Goal: Information Seeking & Learning: Learn about a topic

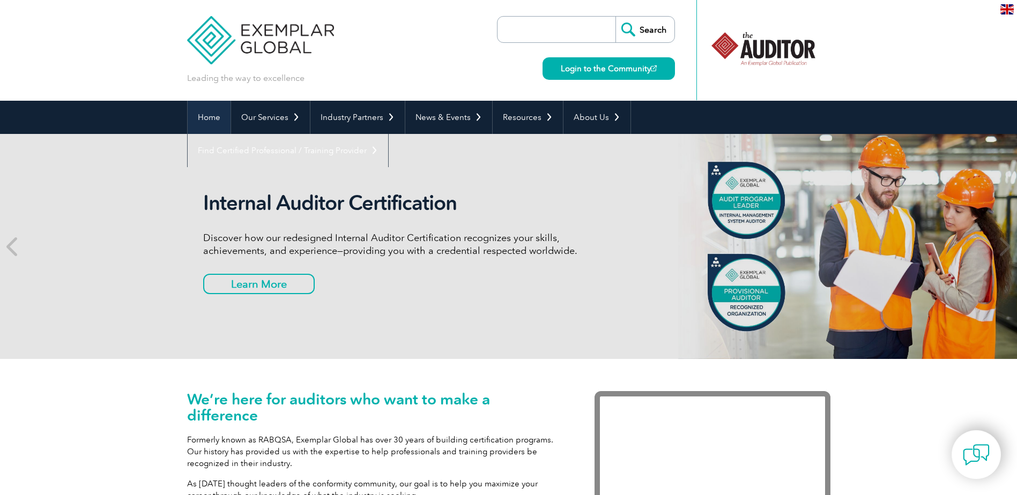
click at [196, 119] on link "Home" at bounding box center [209, 117] width 43 height 33
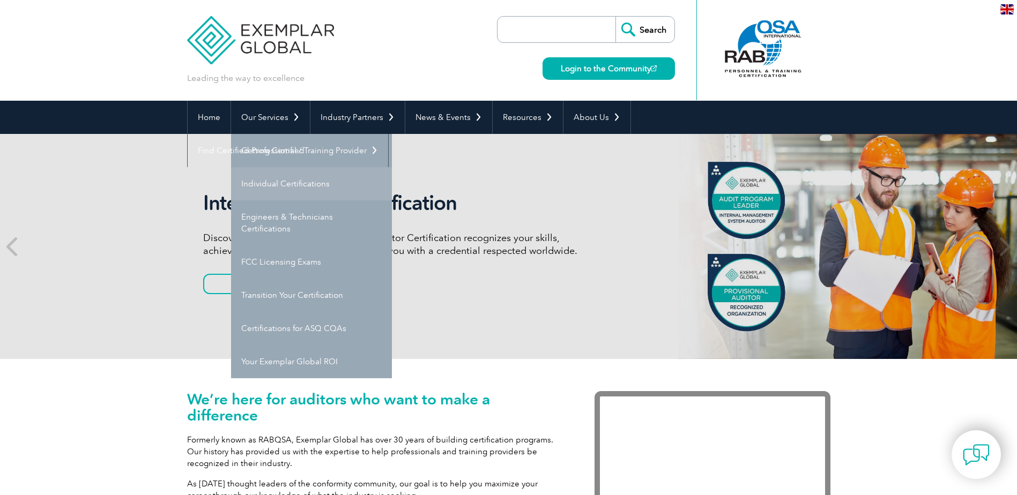
click at [286, 181] on link "Individual Certifications" at bounding box center [311, 183] width 161 height 33
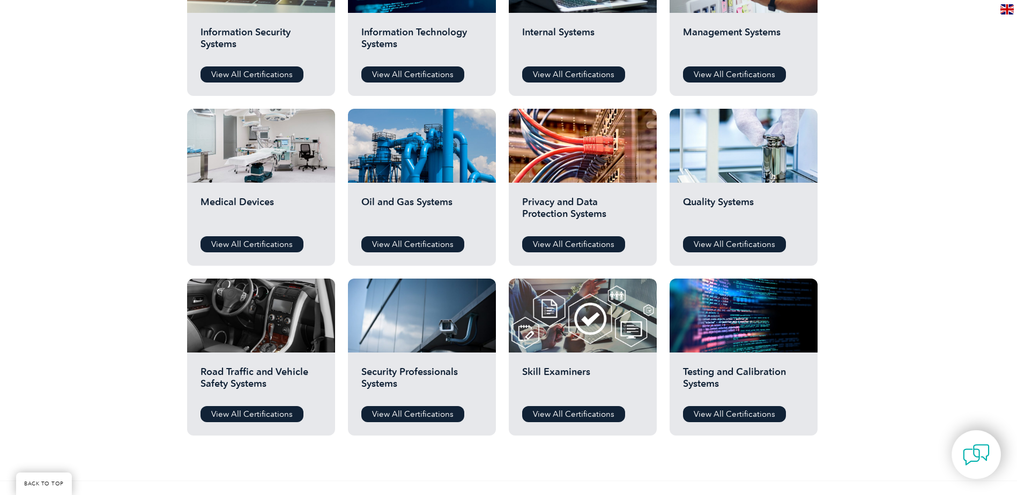
scroll to position [643, 0]
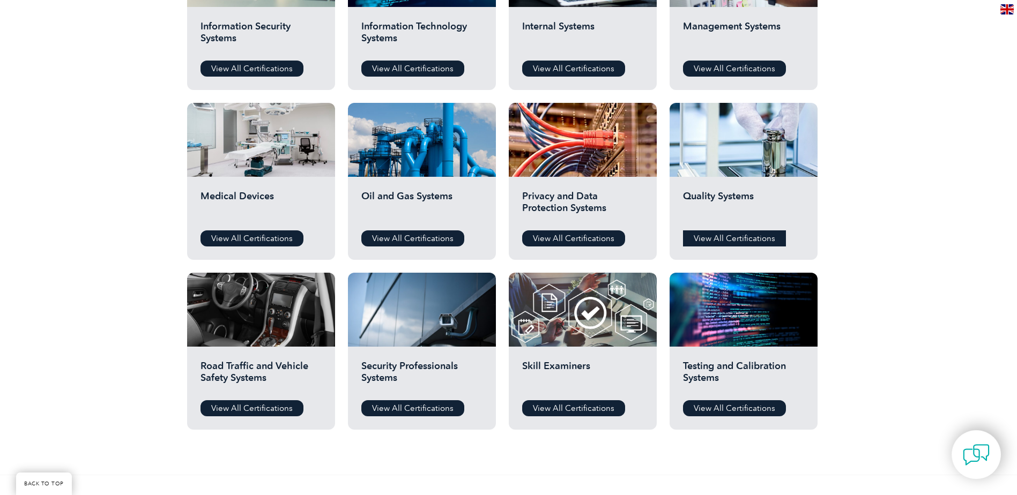
click at [742, 240] on link "View All Certifications" at bounding box center [734, 238] width 103 height 16
click at [729, 64] on link "View All Certifications" at bounding box center [734, 69] width 103 height 16
click at [596, 404] on link "View All Certifications" at bounding box center [573, 408] width 103 height 16
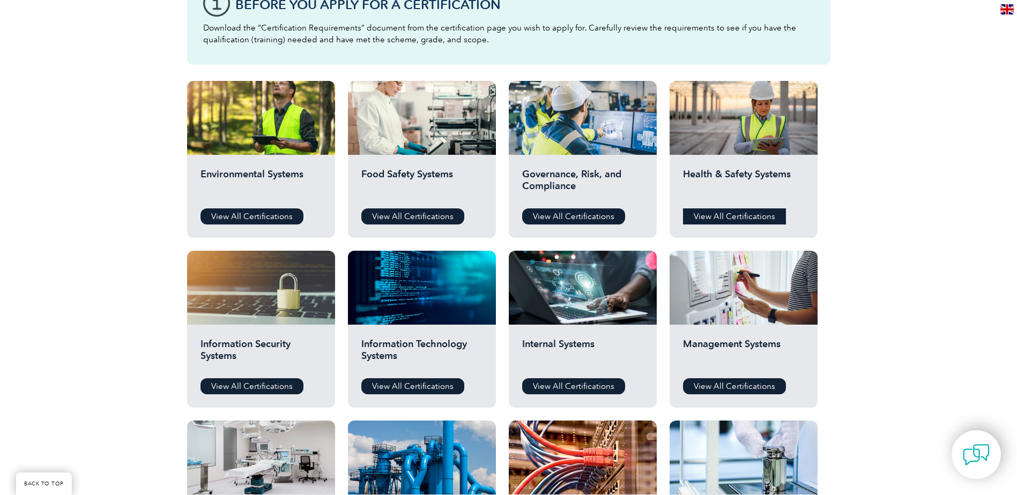
scroll to position [375, 0]
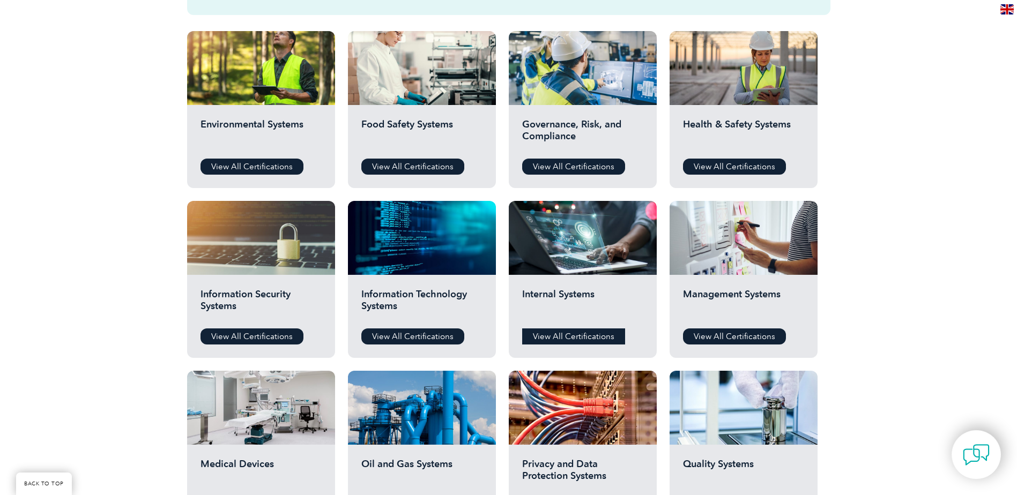
click at [550, 337] on link "View All Certifications" at bounding box center [573, 337] width 103 height 16
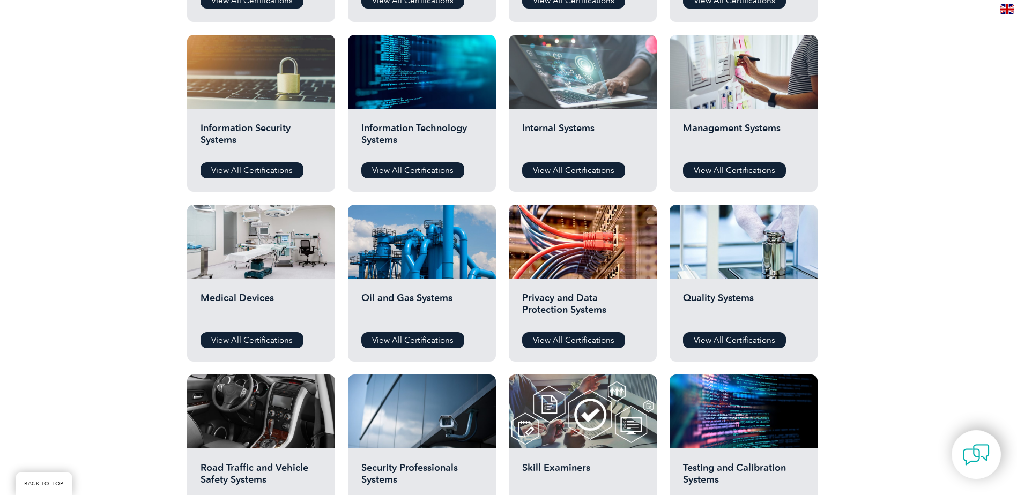
scroll to position [750, 0]
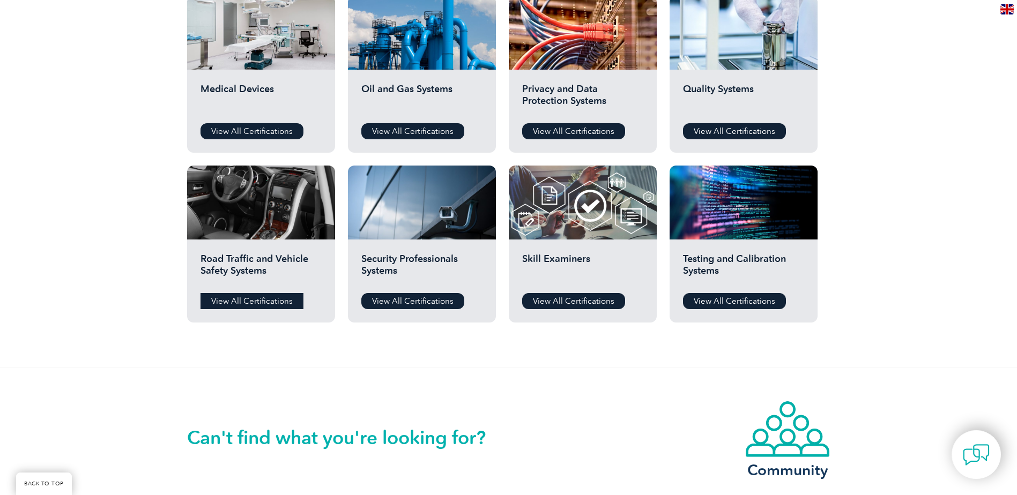
click at [251, 304] on link "View All Certifications" at bounding box center [251, 301] width 103 height 16
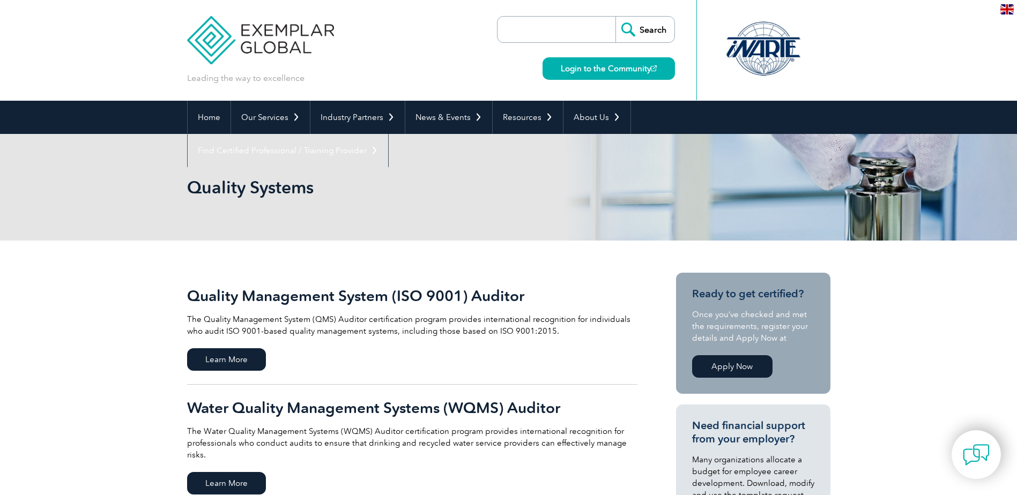
scroll to position [107, 0]
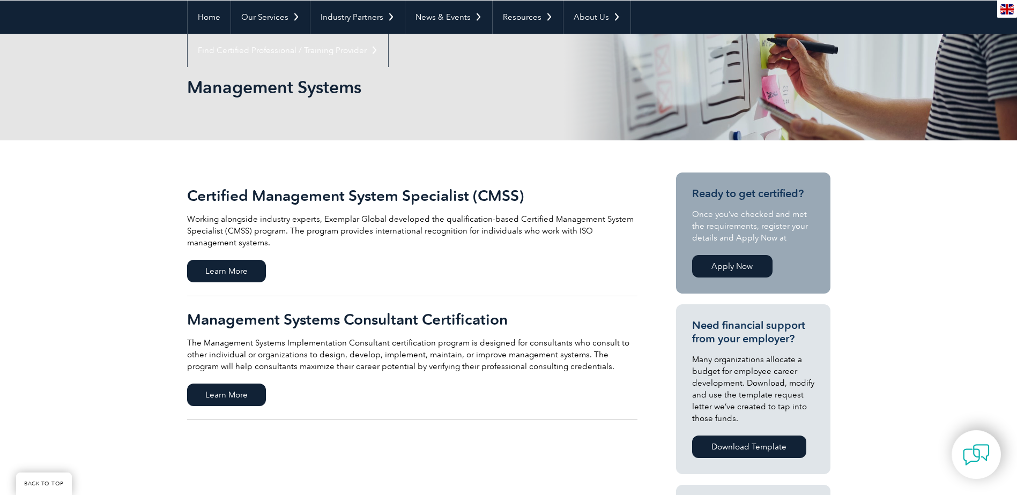
scroll to position [107, 0]
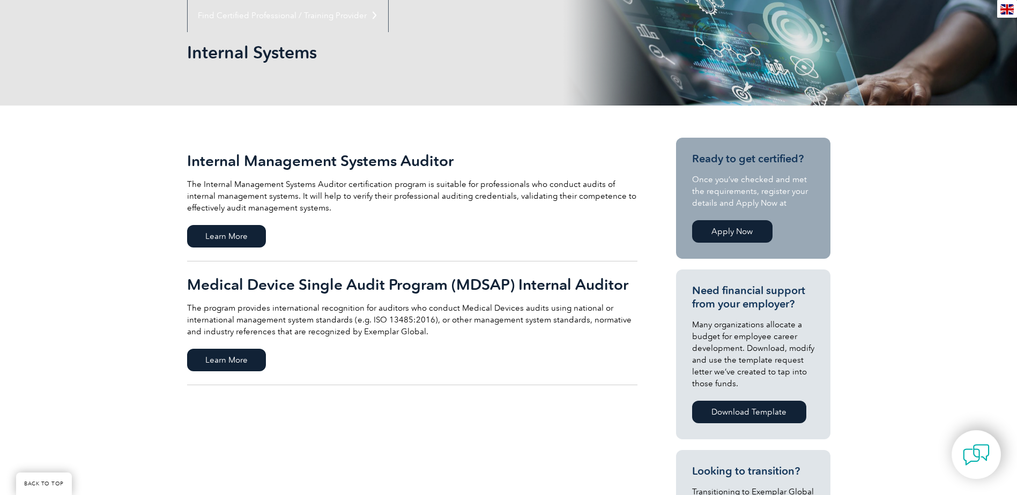
scroll to position [161, 0]
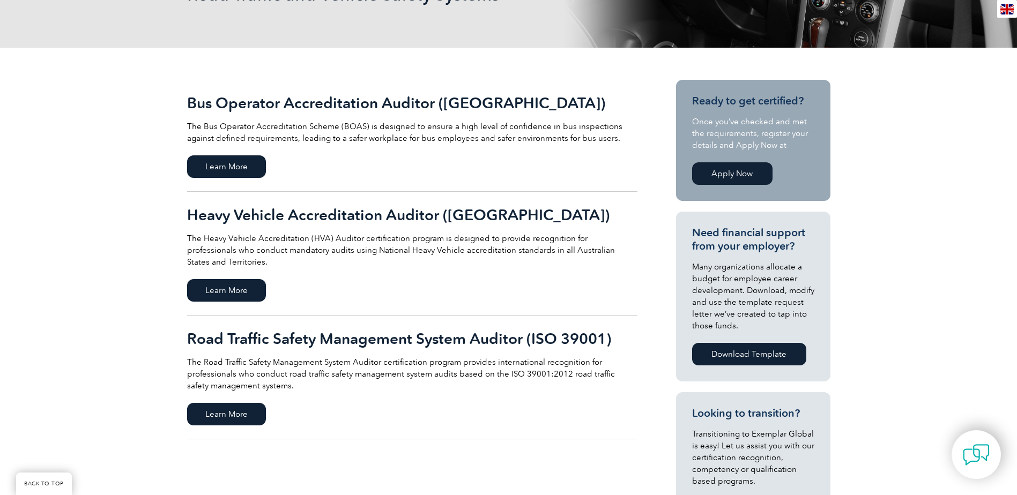
scroll to position [214, 0]
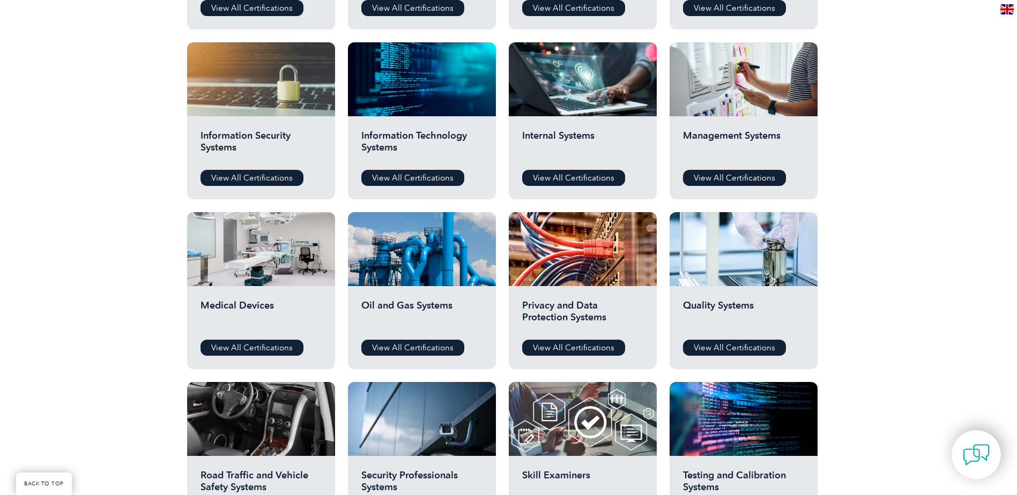
scroll to position [536, 0]
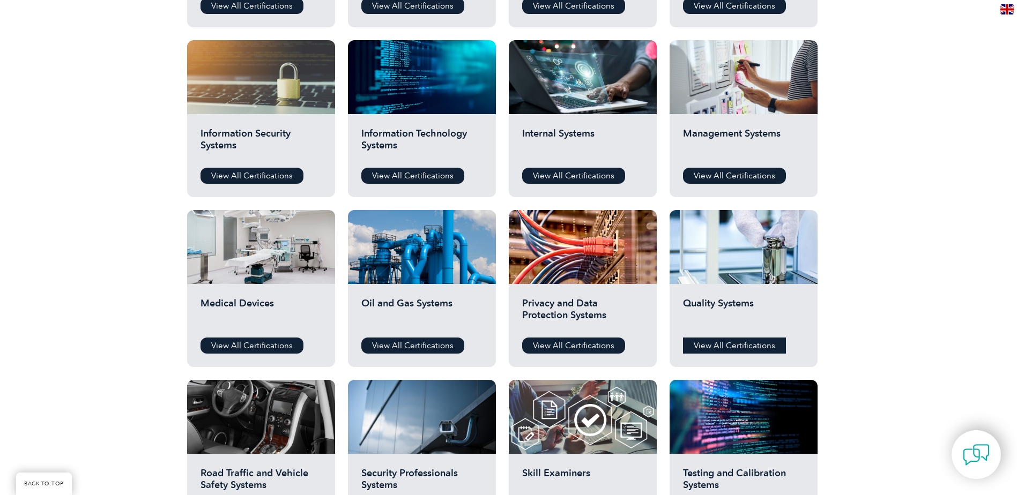
click at [743, 342] on link "View All Certifications" at bounding box center [734, 346] width 103 height 16
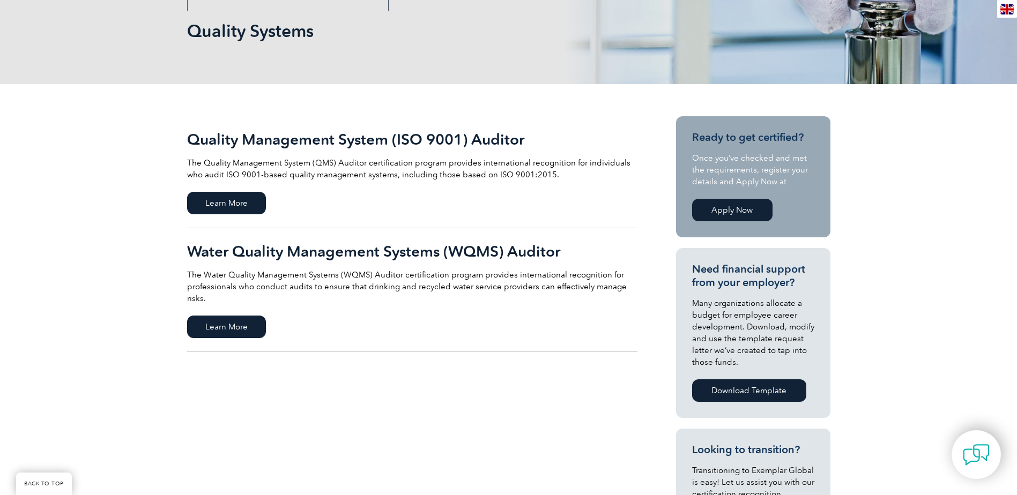
scroll to position [161, 0]
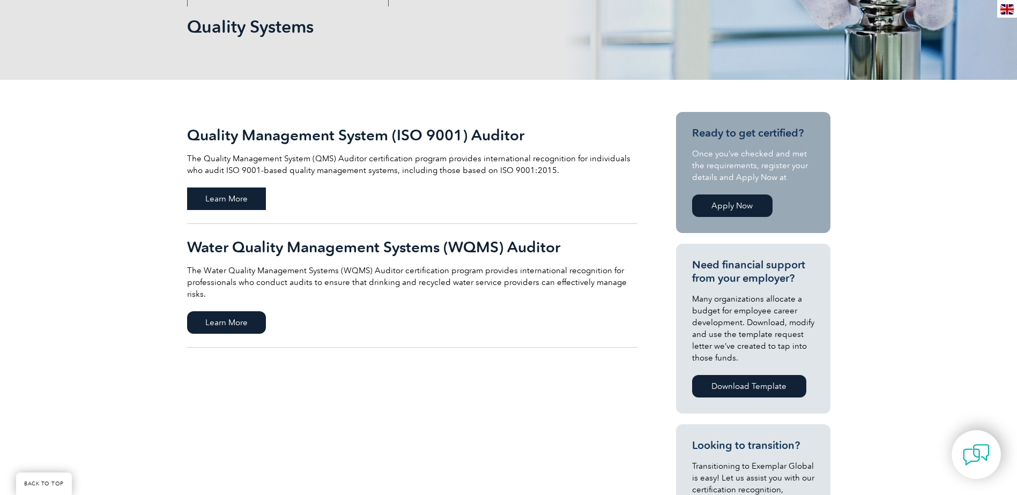
click at [239, 199] on span "Learn More" at bounding box center [226, 199] width 79 height 23
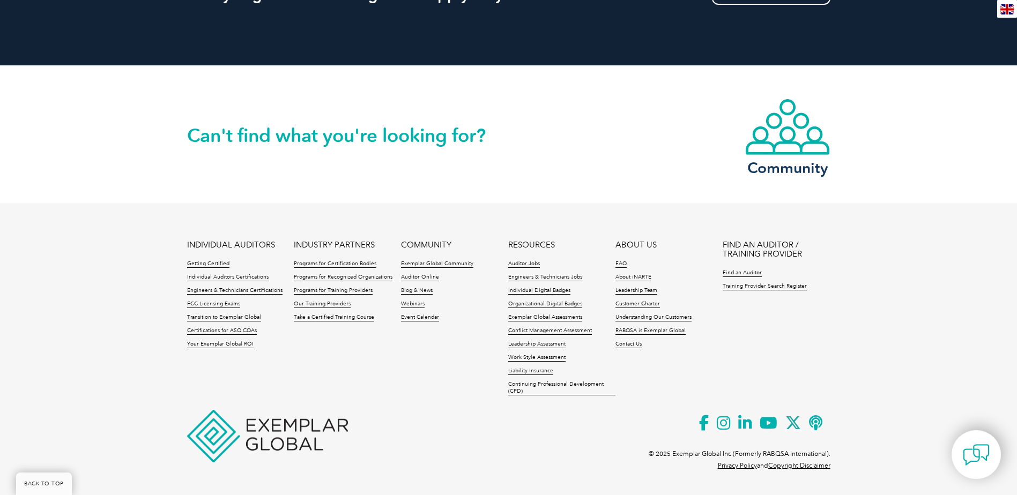
scroll to position [1405, 0]
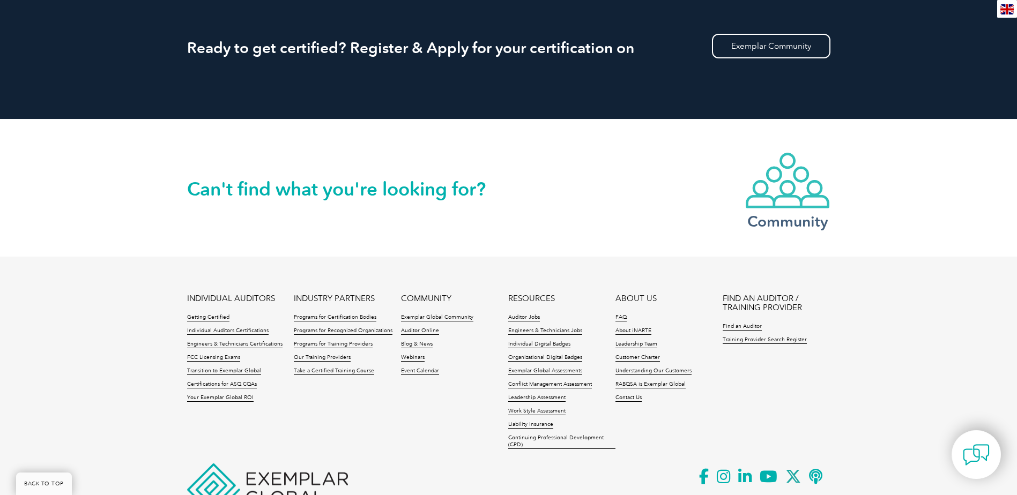
click at [773, 182] on img at bounding box center [787, 181] width 86 height 58
click at [233, 385] on link "Certifications for ASQ CQAs" at bounding box center [222, 385] width 70 height 8
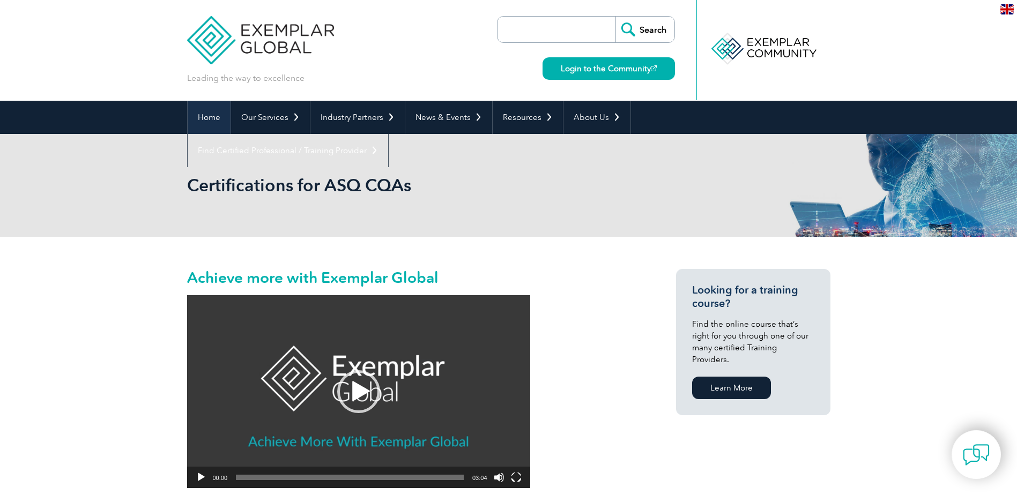
click at [193, 122] on link "Home" at bounding box center [209, 117] width 43 height 33
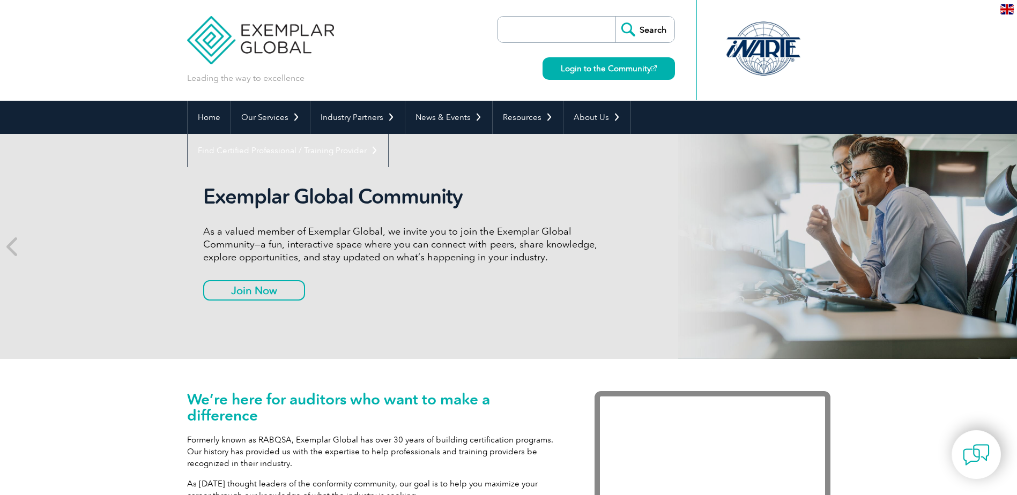
click at [533, 35] on input "search" at bounding box center [559, 30] width 113 height 26
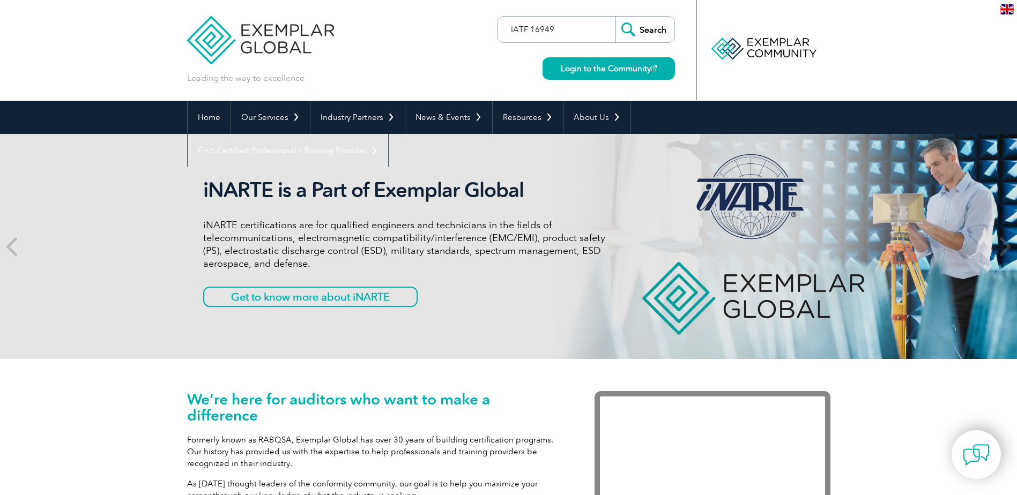
type input "IATF 16949"
click at [615, 17] on input "Search" at bounding box center [644, 30] width 59 height 26
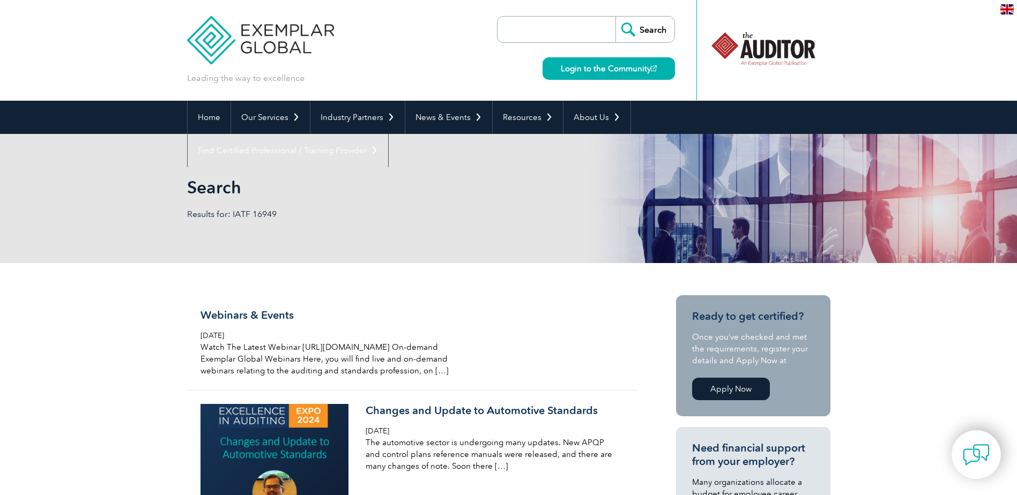
click at [731, 385] on link "Apply Now" at bounding box center [731, 389] width 78 height 23
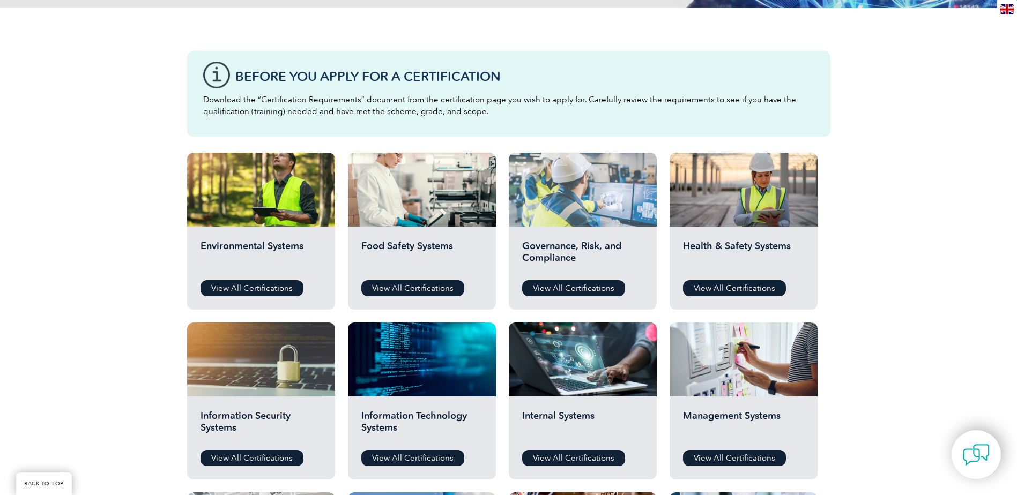
scroll to position [322, 0]
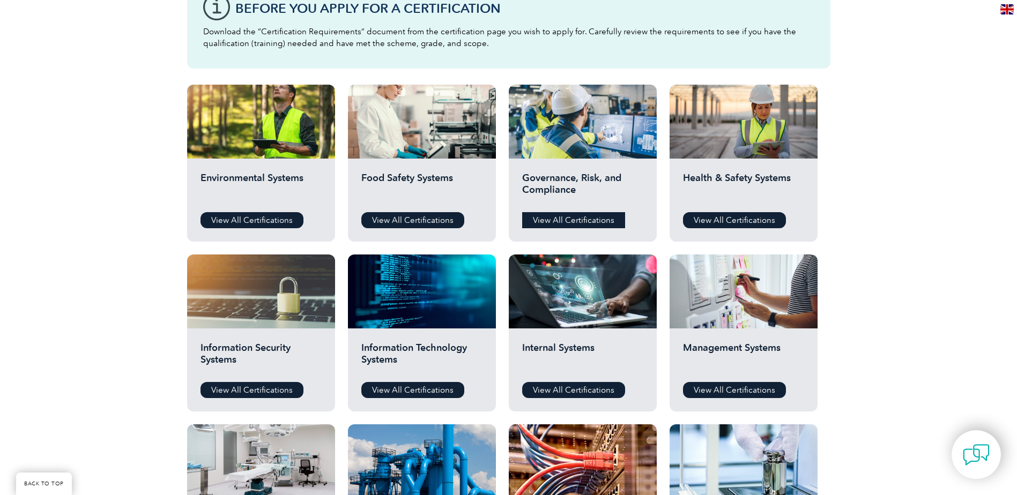
click at [588, 217] on link "View All Certifications" at bounding box center [573, 220] width 103 height 16
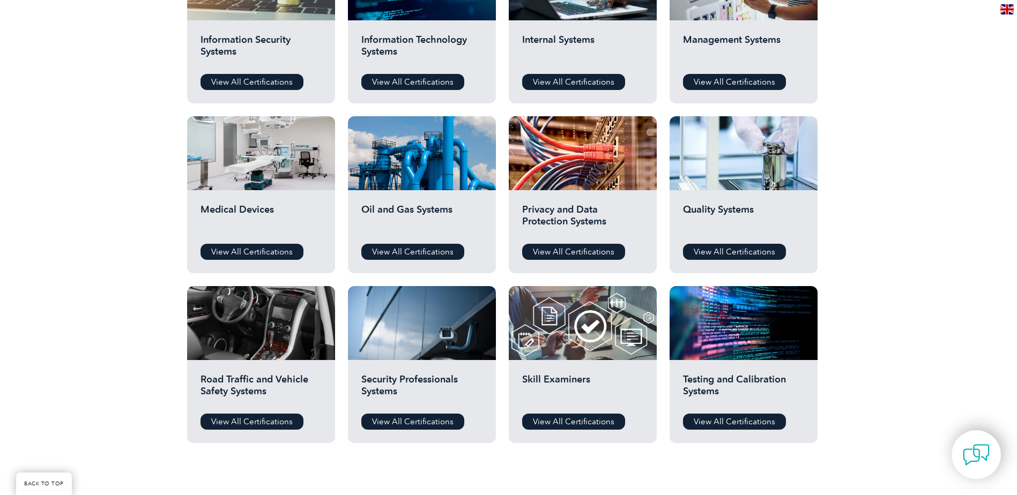
scroll to position [643, 0]
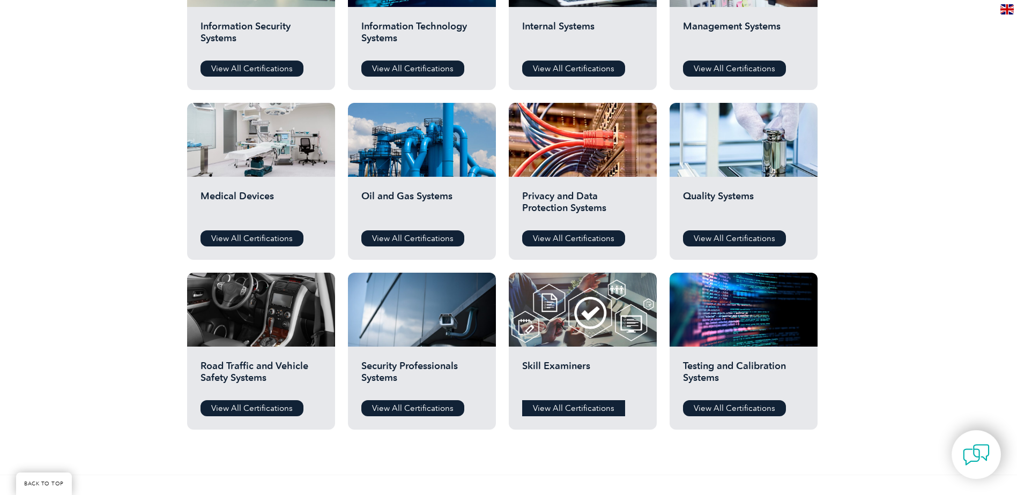
click at [550, 401] on link "View All Certifications" at bounding box center [573, 408] width 103 height 16
click at [591, 240] on link "View All Certifications" at bounding box center [573, 238] width 103 height 16
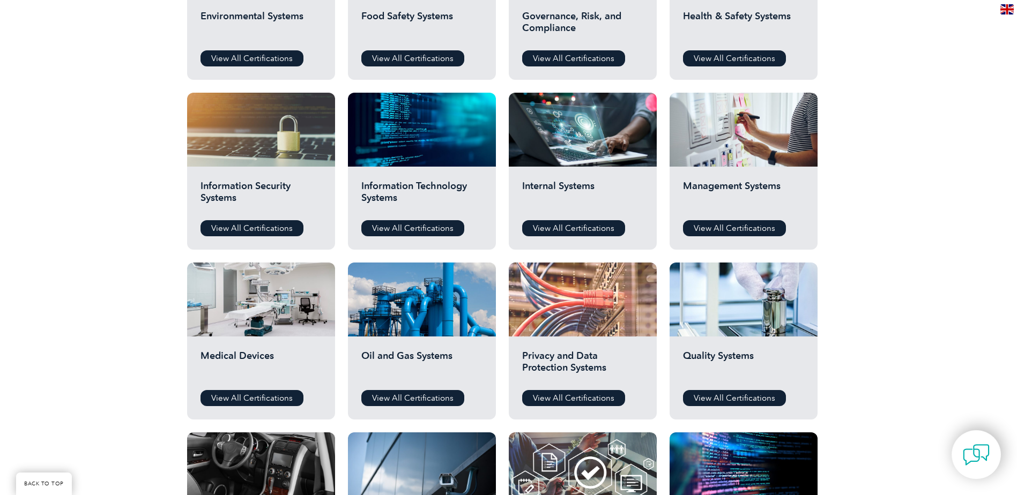
scroll to position [482, 0]
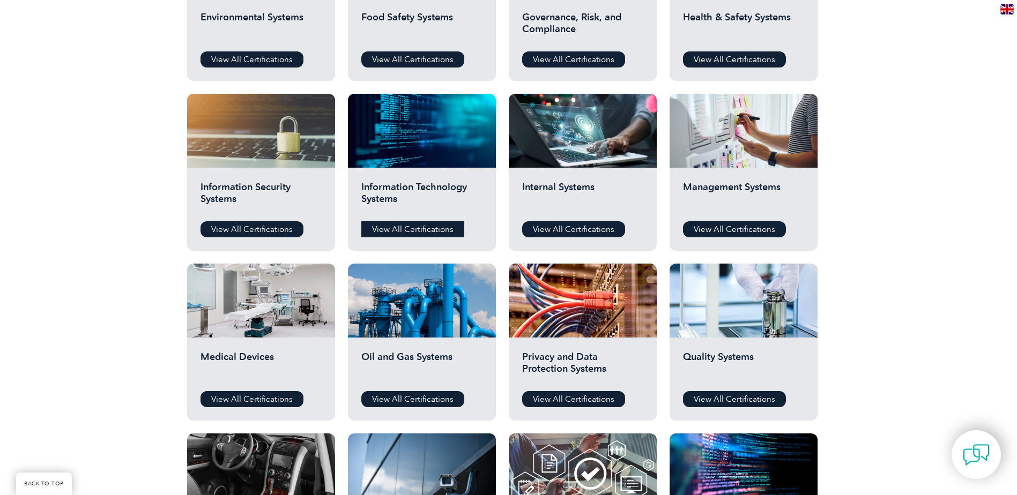
click at [434, 230] on link "View All Certifications" at bounding box center [412, 229] width 103 height 16
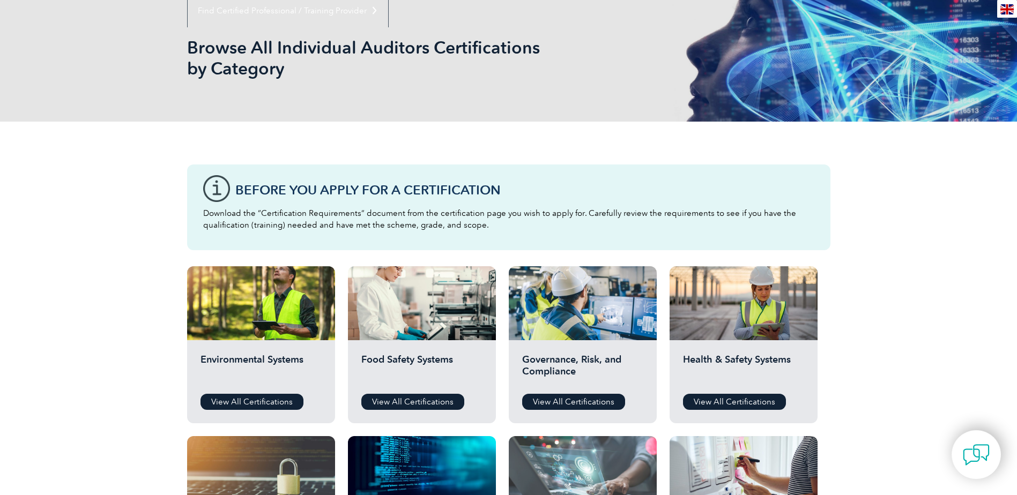
scroll to position [0, 0]
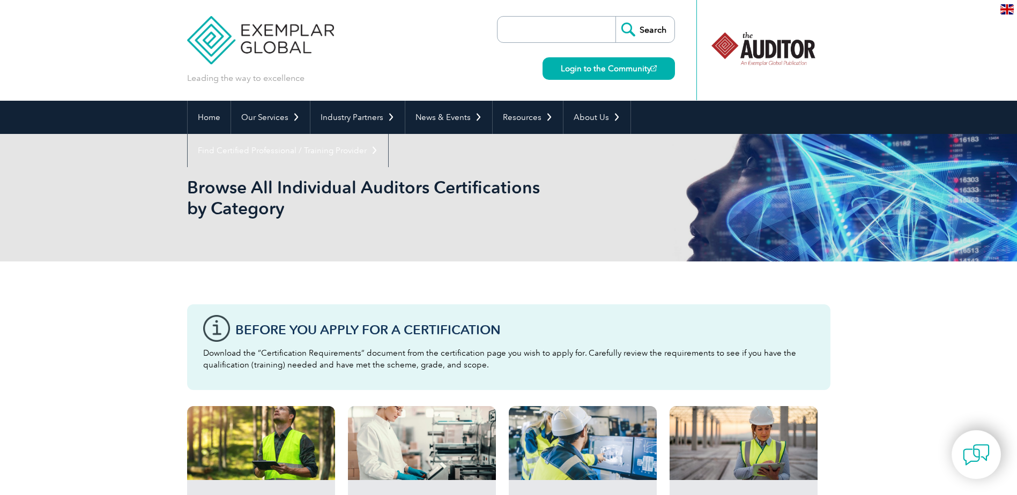
click at [805, 53] on div at bounding box center [763, 48] width 107 height 59
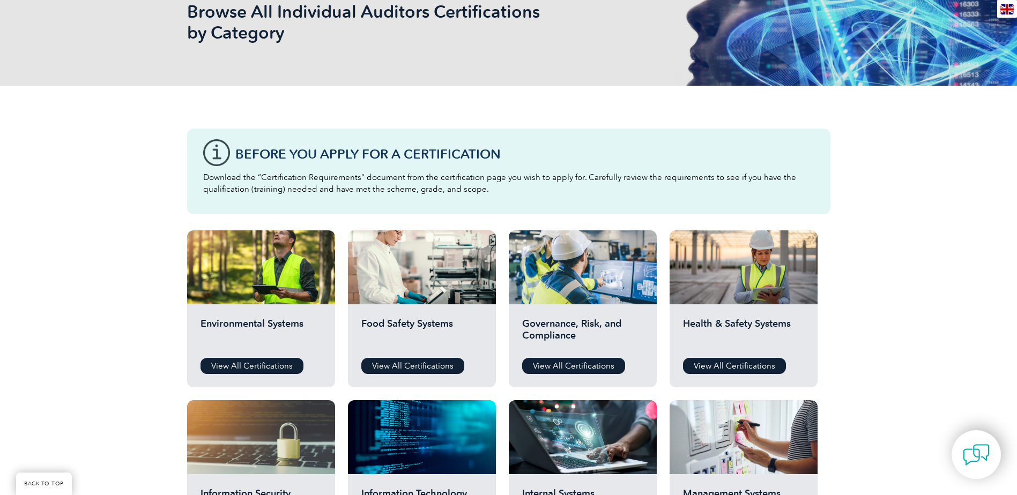
scroll to position [161, 0]
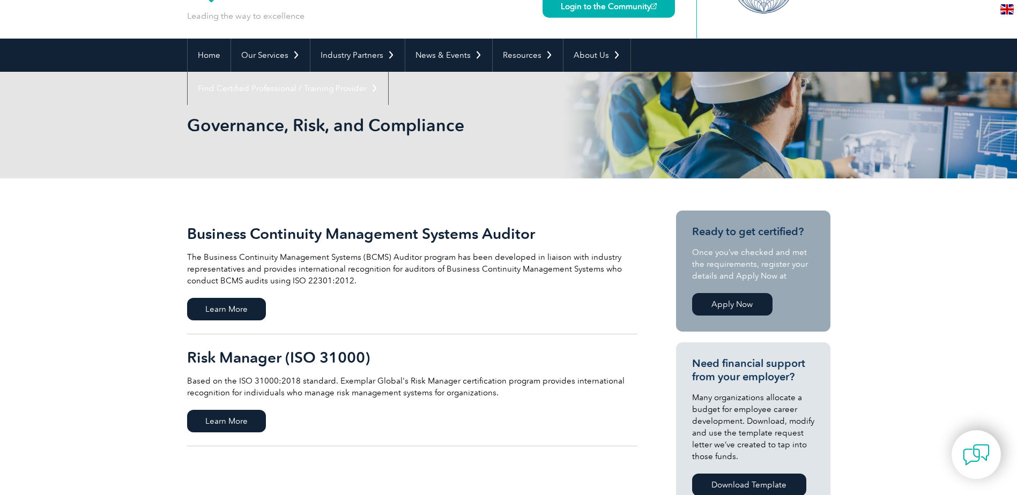
scroll to position [54, 0]
